Goal: Book appointment/travel/reservation

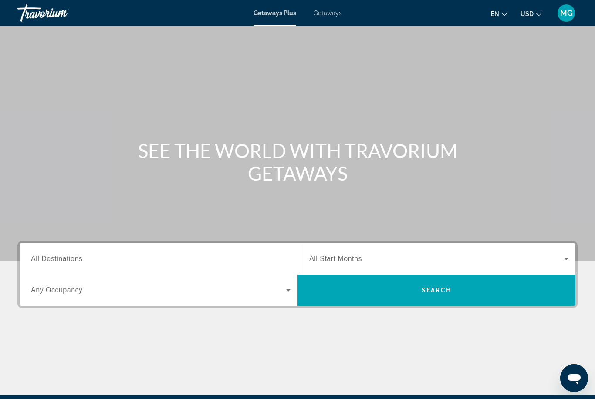
click at [238, 260] on input "Destination All Destinations" at bounding box center [161, 259] width 260 height 10
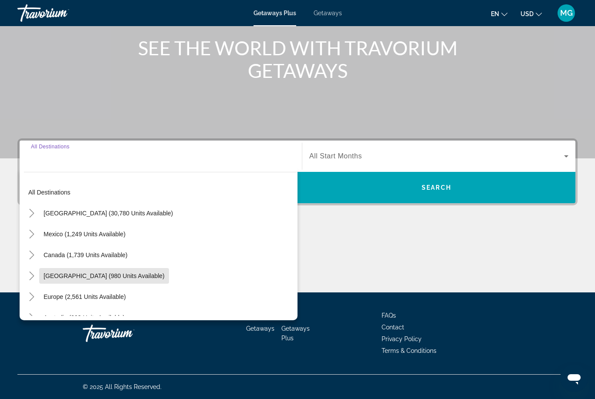
scroll to position [3, 0]
click at [125, 216] on span "[GEOGRAPHIC_DATA] (30,780 units available)" at bounding box center [108, 213] width 129 height 7
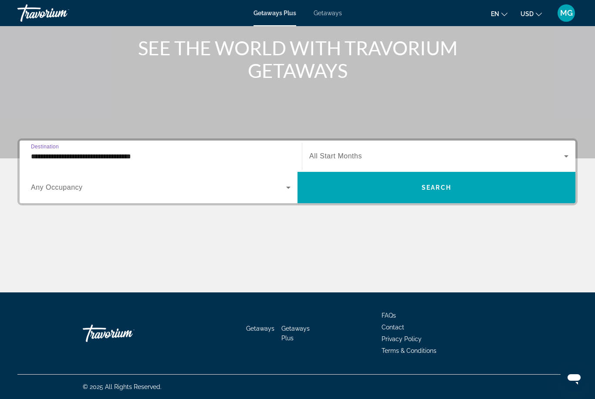
click at [145, 157] on input "**********" at bounding box center [161, 157] width 260 height 10
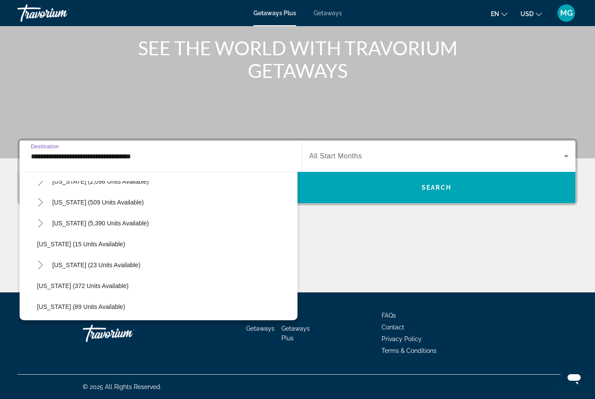
scroll to position [99, 0]
click at [123, 227] on span "Search widget" at bounding box center [100, 222] width 105 height 21
type input "**********"
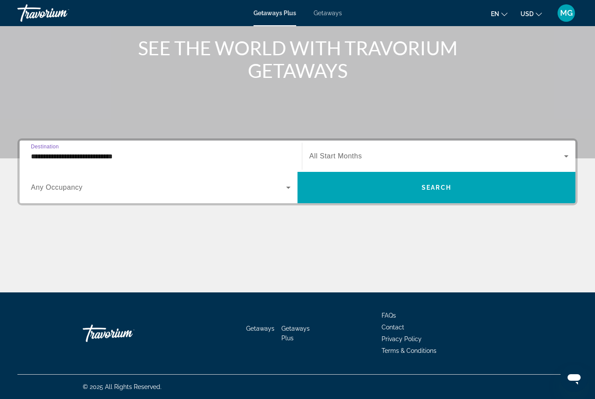
click at [224, 191] on span "Search widget" at bounding box center [158, 187] width 255 height 10
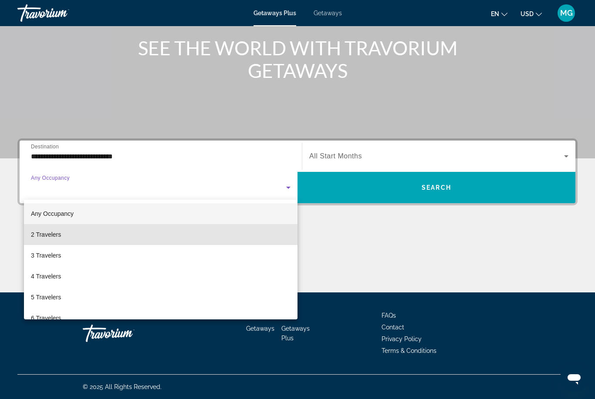
click at [115, 235] on mat-option "2 Travelers" at bounding box center [160, 234] width 273 height 21
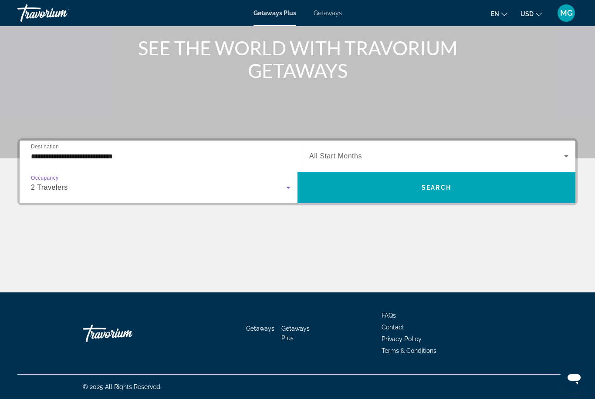
click at [435, 191] on span "Search" at bounding box center [437, 187] width 30 height 7
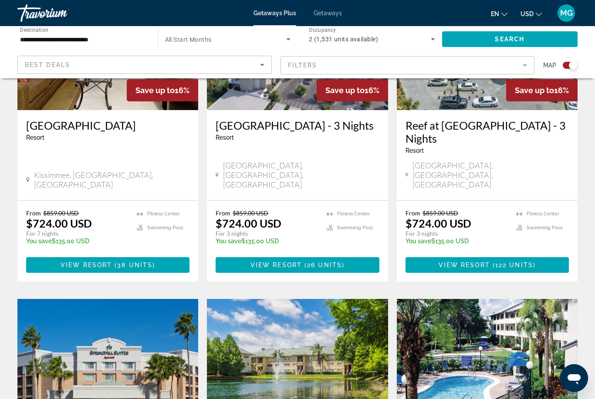
scroll to position [1052, 0]
